Goal: Task Accomplishment & Management: Manage account settings

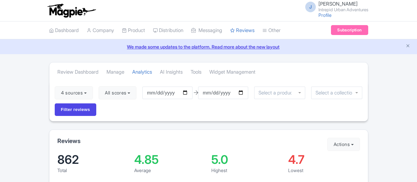
scroll to position [48, 0]
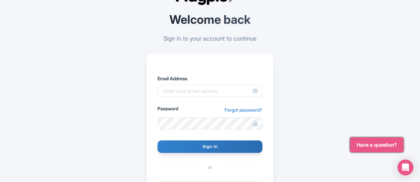
scroll to position [44, 0]
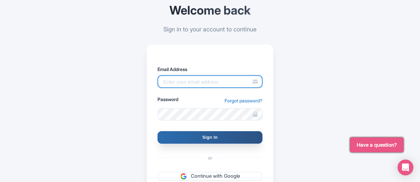
type input "[PERSON_NAME][EMAIL_ADDRESS][PERSON_NAME][DOMAIN_NAME]"
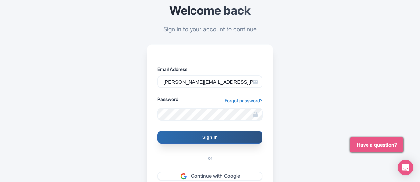
click at [204, 136] on input "Sign In" at bounding box center [209, 137] width 105 height 13
type input "Signing in..."
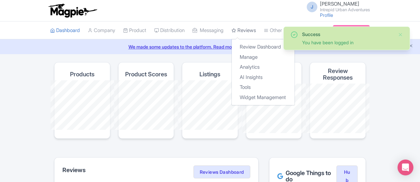
click at [231, 30] on link "Reviews" at bounding box center [243, 30] width 24 height 18
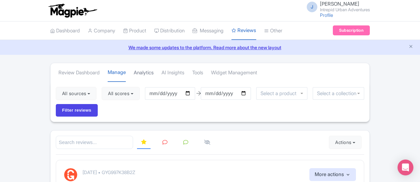
click at [134, 70] on link "Analytics" at bounding box center [144, 73] width 20 height 18
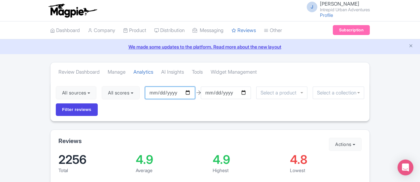
click at [151, 92] on input "[DATE]" at bounding box center [170, 92] width 50 height 13
type input "[DATE]"
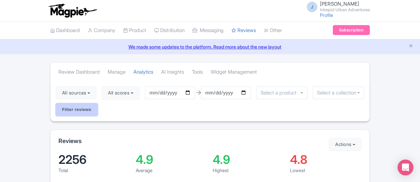
click at [98, 103] on input "Filter reviews" at bounding box center [77, 109] width 42 height 13
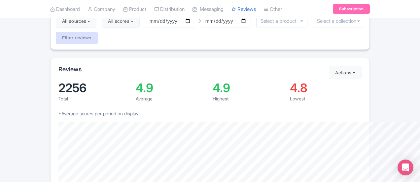
scroll to position [76, 0]
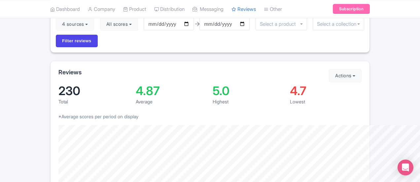
scroll to position [69, 0]
click at [370, 90] on div "Reviews Actions Import new reviews Download Reviews Manage Review Responder too…" at bounding box center [209, 137] width 319 height 155
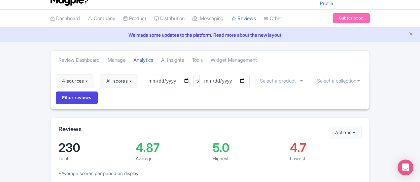
scroll to position [0, 0]
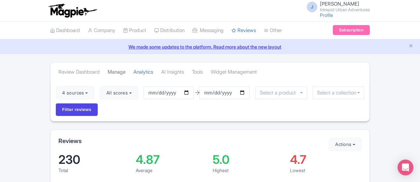
click at [108, 74] on link "Manage" at bounding box center [117, 72] width 18 height 18
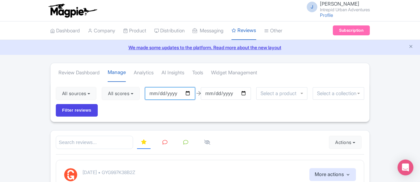
click at [151, 91] on input "2025-07-13" at bounding box center [170, 93] width 50 height 13
type input "[DATE]"
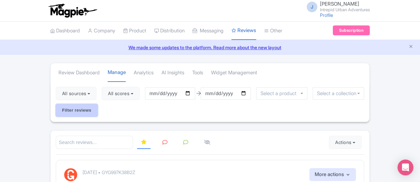
click at [98, 104] on input "Filter reviews" at bounding box center [77, 110] width 42 height 13
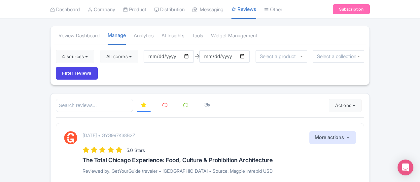
scroll to position [4, 0]
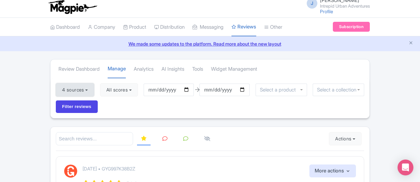
click at [56, 92] on button "4 sources" at bounding box center [75, 89] width 38 height 13
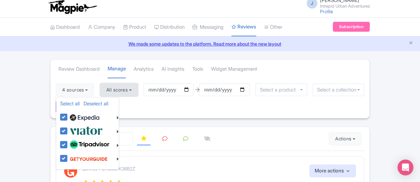
click at [100, 89] on button "All scores" at bounding box center [119, 89] width 38 height 13
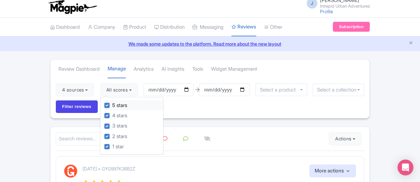
click at [112, 106] on label "5 stars" at bounding box center [119, 106] width 15 height 8
click at [112, 106] on input "5 stars" at bounding box center [114, 103] width 4 height 4
checkbox input "false"
click at [98, 100] on input "Filter reviews" at bounding box center [77, 106] width 42 height 13
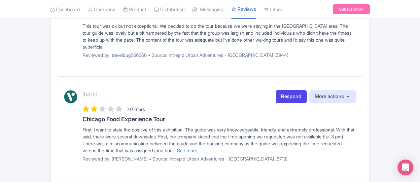
scroll to position [533, 0]
click at [136, 126] on div "First, I want to state the positive of this exhibition. The guide was very know…" at bounding box center [219, 140] width 273 height 28
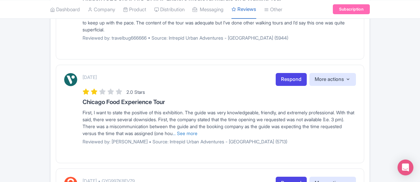
scroll to position [550, 0]
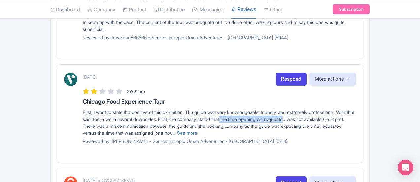
drag, startPoint x: 125, startPoint y: 80, endPoint x: 192, endPoint y: 82, distance: 67.4
click at [192, 109] on div "First, I want to state the positive of this exhibition. The guide was very know…" at bounding box center [219, 123] width 273 height 28
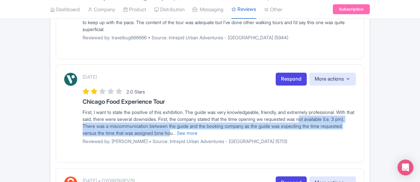
drag, startPoint x: 209, startPoint y: 82, endPoint x: 268, endPoint y: 87, distance: 59.6
click at [268, 109] on div "First, I want to state the positive of this exhibition. The guide was very know…" at bounding box center [219, 123] width 273 height 28
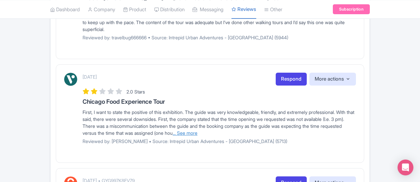
click at [197, 130] on link "... See more" at bounding box center [185, 133] width 25 height 6
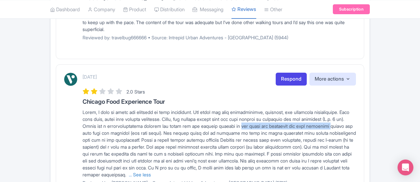
drag, startPoint x: 82, startPoint y: 87, endPoint x: 177, endPoint y: 87, distance: 95.4
click at [177, 109] on span "... See less" at bounding box center [219, 143] width 273 height 68
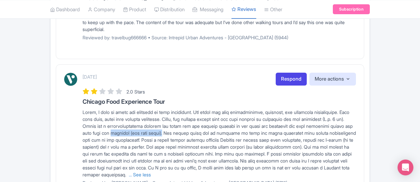
drag, startPoint x: 233, startPoint y: 89, endPoint x: 289, endPoint y: 87, distance: 56.1
click at [289, 109] on span "... See less" at bounding box center [219, 143] width 273 height 68
click at [299, 109] on span "... See less" at bounding box center [219, 143] width 273 height 68
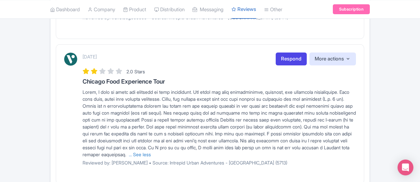
scroll to position [571, 0]
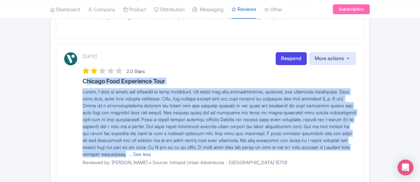
drag, startPoint x: 163, startPoint y: 102, endPoint x: 34, endPoint y: 38, distance: 143.6
click at [64, 52] on div "October 06, 2025 Respond More actions Hide from this page Hide from review widg…" at bounding box center [210, 111] width 292 height 118
copy div "Chicago Food Experience Tour First, I want to state the positive of this exhibi…"
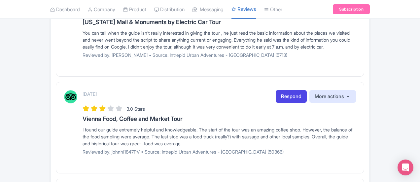
scroll to position [918, 0]
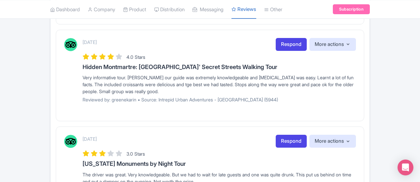
scroll to position [621, 0]
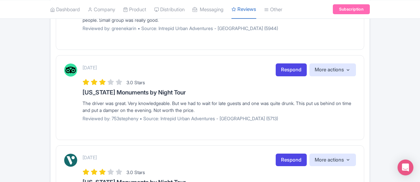
click at [83, 100] on div "The driver was great. Very knowledgeable. But we had to wait for late guests an…" at bounding box center [219, 107] width 273 height 14
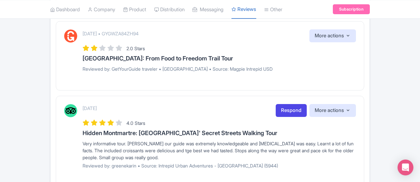
scroll to position [484, 0]
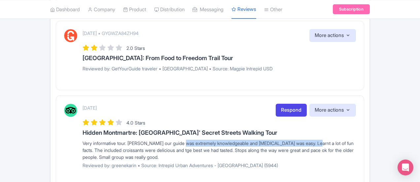
drag, startPoint x: 135, startPoint y: 125, endPoint x: 269, endPoint y: 125, distance: 134.0
click at [269, 140] on div "Very informative tour. Cecilia our guide was extremely knowledgeable and pCe wa…" at bounding box center [219, 150] width 273 height 21
drag, startPoint x: 231, startPoint y: 124, endPoint x: 248, endPoint y: 124, distance: 16.2
click at [248, 140] on div "Very informative tour. Cecilia our guide was extremely knowledgeable and pCe wa…" at bounding box center [219, 150] width 273 height 21
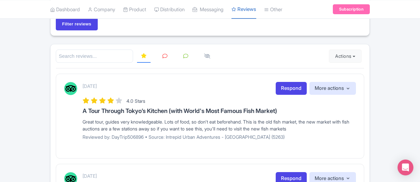
scroll to position [83, 0]
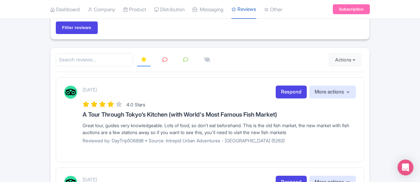
click at [180, 122] on div "Great tour, guides very knowledgeable. Lots of food, so don't eat beforehand. T…" at bounding box center [219, 129] width 273 height 14
drag, startPoint x: 210, startPoint y: 111, endPoint x: 242, endPoint y: 110, distance: 32.7
click at [242, 122] on div "Great tour, guides very knowledgeable. Lots of food, so don't eat beforehand. T…" at bounding box center [219, 129] width 273 height 14
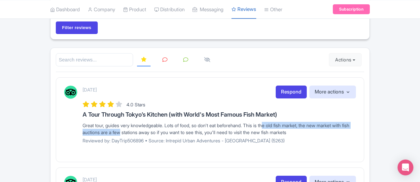
drag, startPoint x: 224, startPoint y: 109, endPoint x: 356, endPoint y: 106, distance: 132.7
click at [356, 122] on div "Great tour, guides very knowledgeable. Lots of food, so don't eat beforehand. T…" at bounding box center [219, 129] width 273 height 14
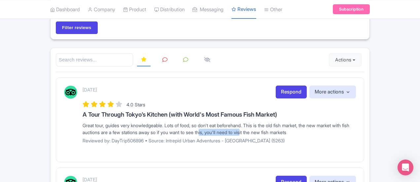
drag, startPoint x: 79, startPoint y: 113, endPoint x: 122, endPoint y: 114, distance: 43.6
click at [122, 122] on div "Great tour, guides very knowledgeable. Lots of food, so don't eat beforehand. T…" at bounding box center [219, 129] width 273 height 14
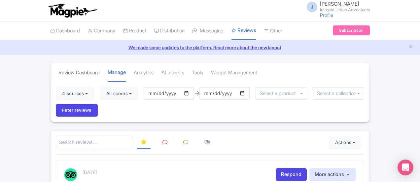
click at [58, 69] on link "Review Dashboard" at bounding box center [78, 73] width 41 height 18
click at [339, 99] on div "All sources Select all Deselect all Select all Deselect all Urban Adventures - …" at bounding box center [209, 102] width 319 height 40
click at [332, 96] on div at bounding box center [338, 93] width 51 height 13
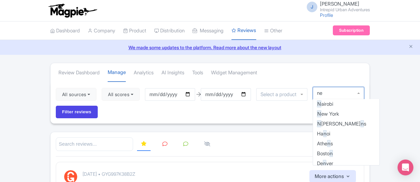
type input "new"
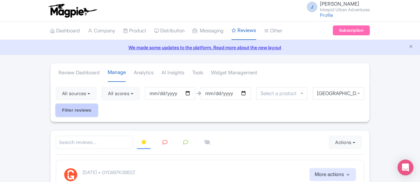
click at [98, 104] on input "Filter reviews" at bounding box center [77, 110] width 42 height 13
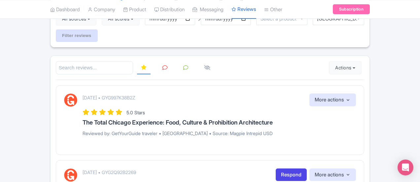
scroll to position [78, 0]
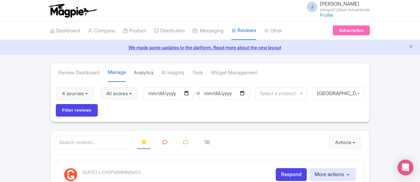
click at [134, 70] on link "Analytics" at bounding box center [144, 73] width 20 height 18
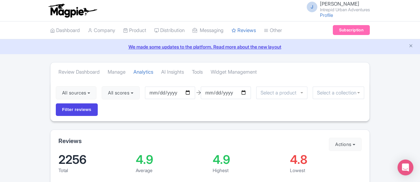
click at [329, 94] on input "select-one" at bounding box center [338, 93] width 43 height 6
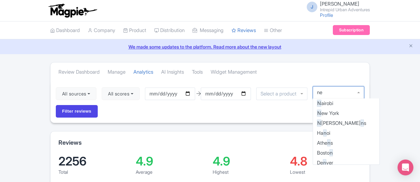
type input "new"
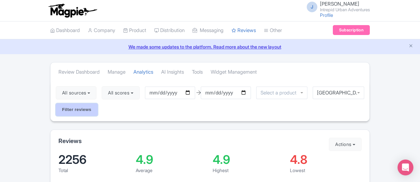
click at [98, 103] on input "Filter reviews" at bounding box center [77, 109] width 42 height 13
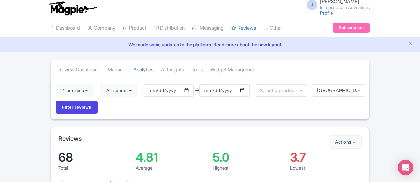
scroll to position [1, 0]
